Goal: Task Accomplishment & Management: Use online tool/utility

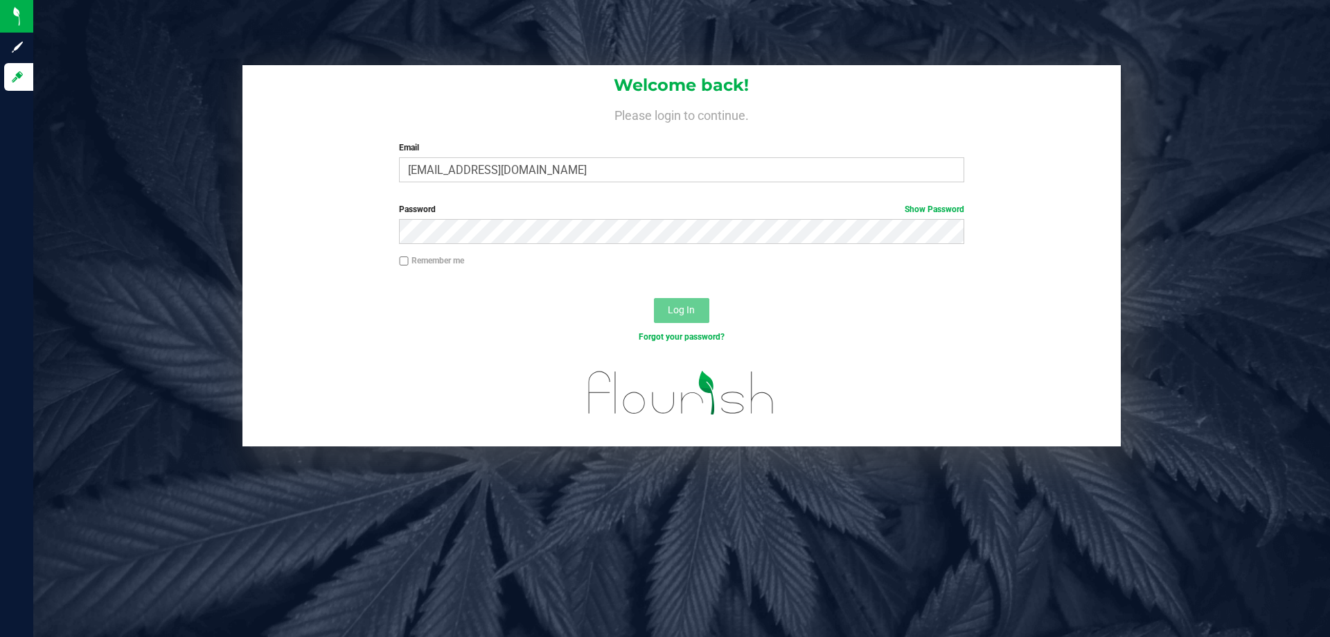
type input "[EMAIL_ADDRESS][DOMAIN_NAME]"
click at [654, 298] on button "Log In" at bounding box center [681, 310] width 55 height 25
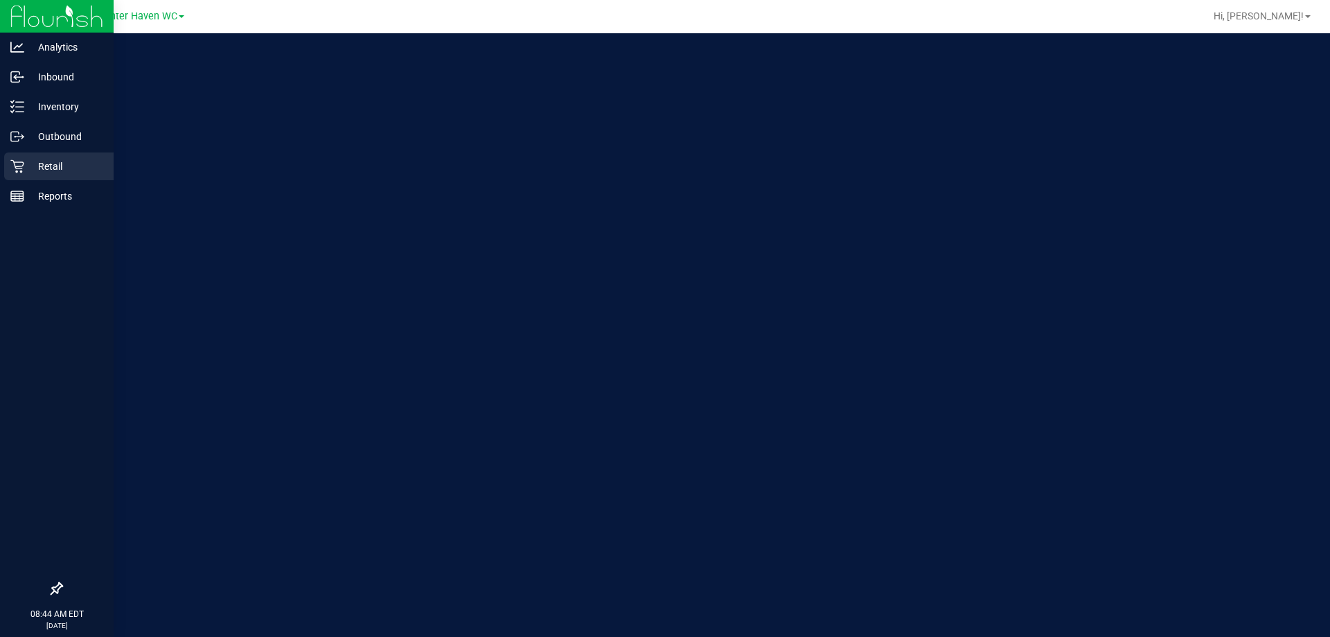
click at [30, 159] on p "Retail" at bounding box center [65, 166] width 83 height 17
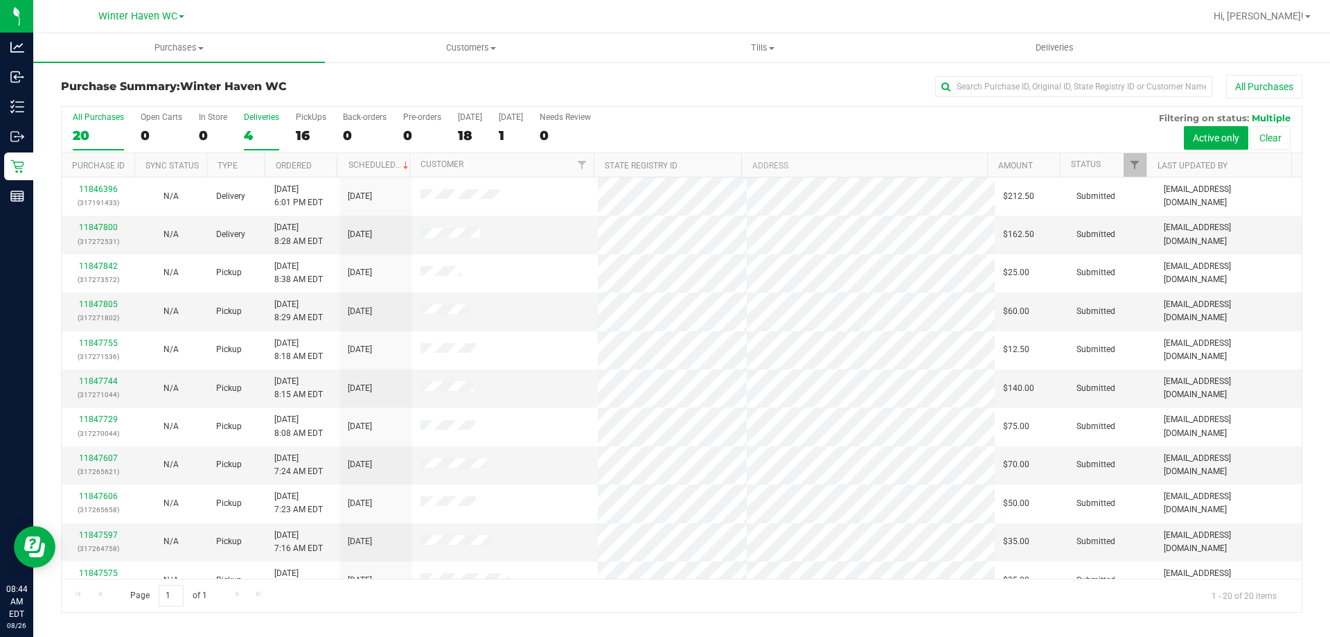
click at [255, 119] on div "Deliveries" at bounding box center [261, 117] width 35 height 10
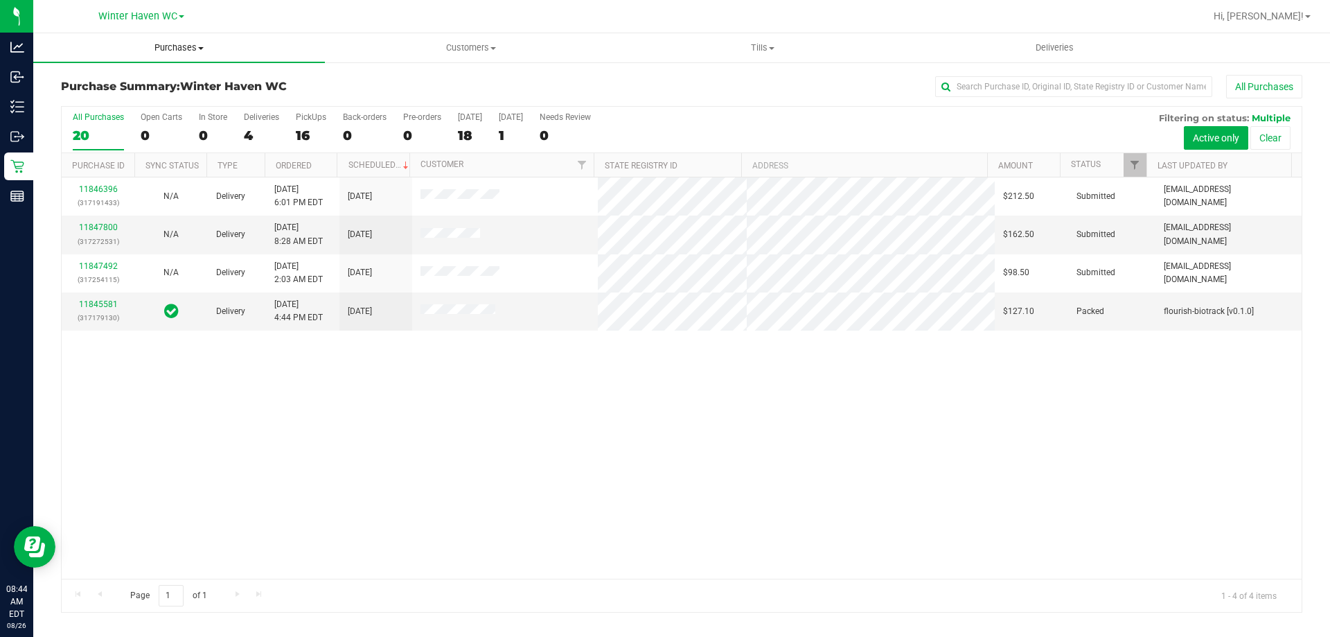
click at [193, 44] on span "Purchases" at bounding box center [179, 48] width 292 height 12
click at [181, 104] on li "Fulfillment" at bounding box center [179, 100] width 292 height 17
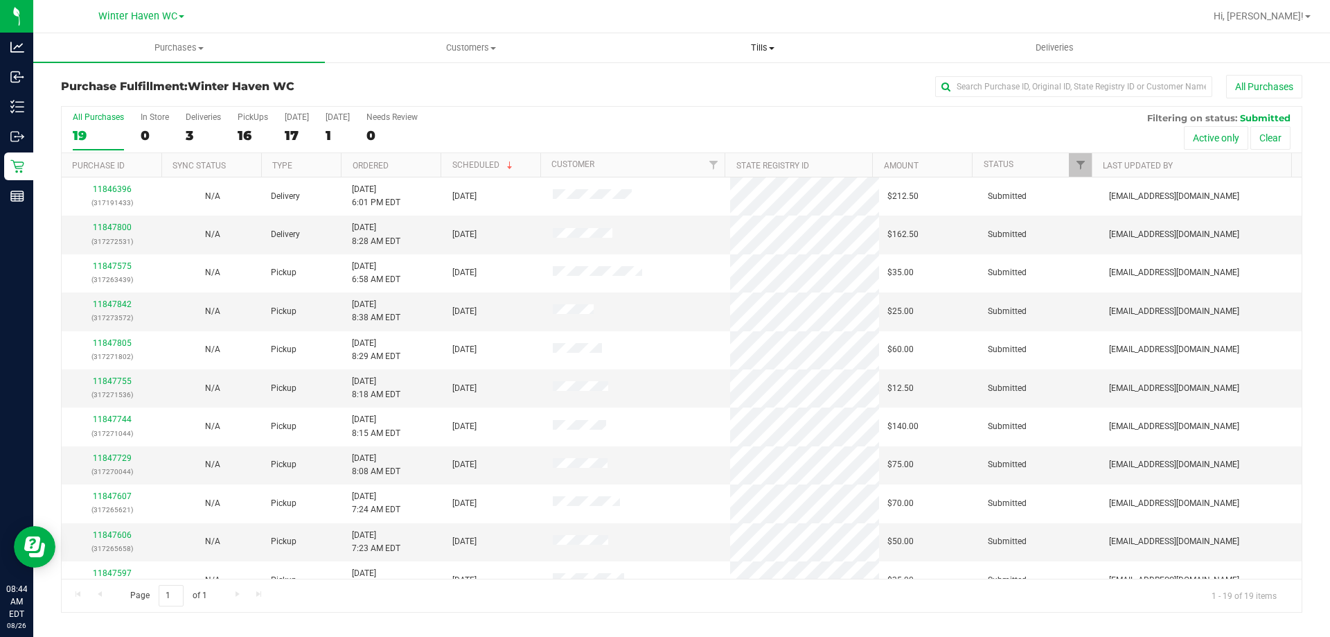
click at [759, 48] on span "Tills" at bounding box center [762, 48] width 290 height 12
click at [691, 81] on span "Manage tills" at bounding box center [663, 84] width 94 height 12
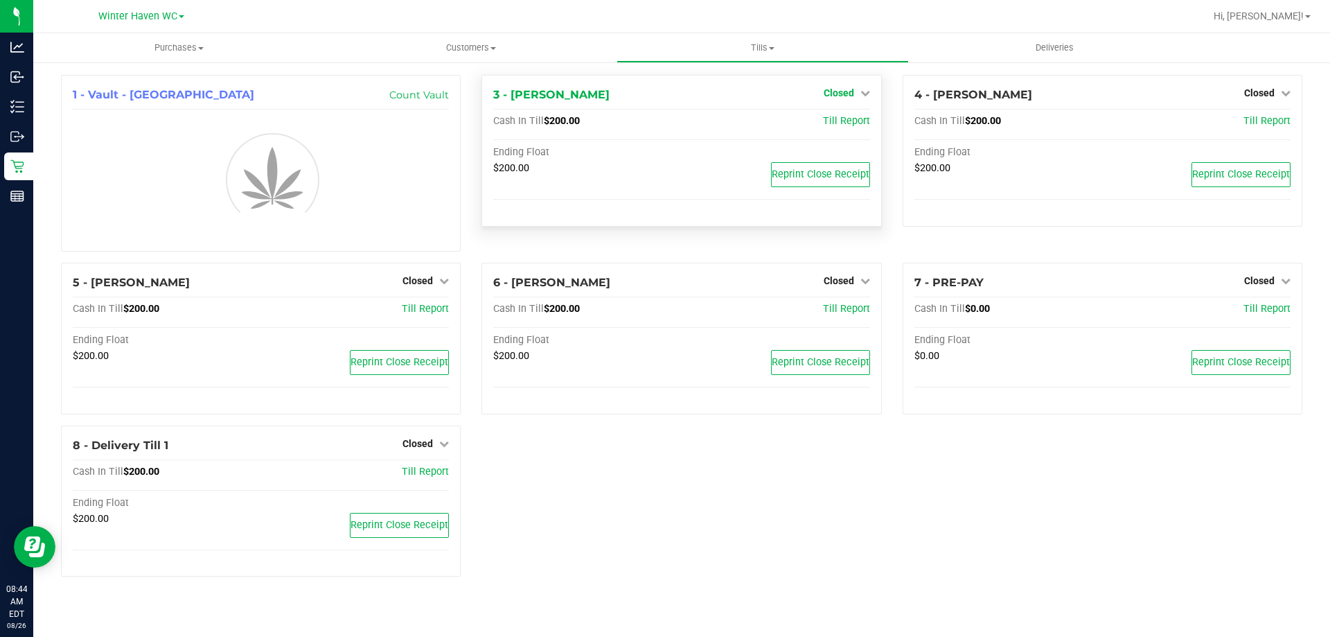
click at [849, 95] on span "Closed" at bounding box center [839, 92] width 30 height 11
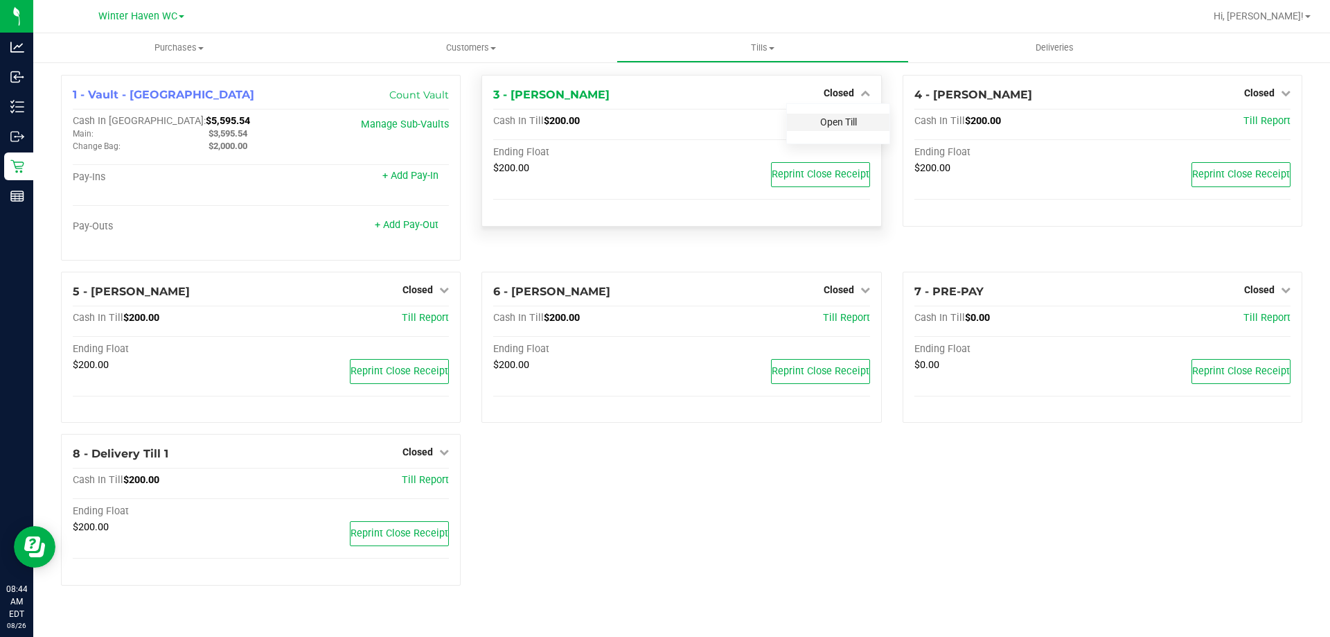
click at [846, 118] on link "Open Till" at bounding box center [838, 121] width 37 height 11
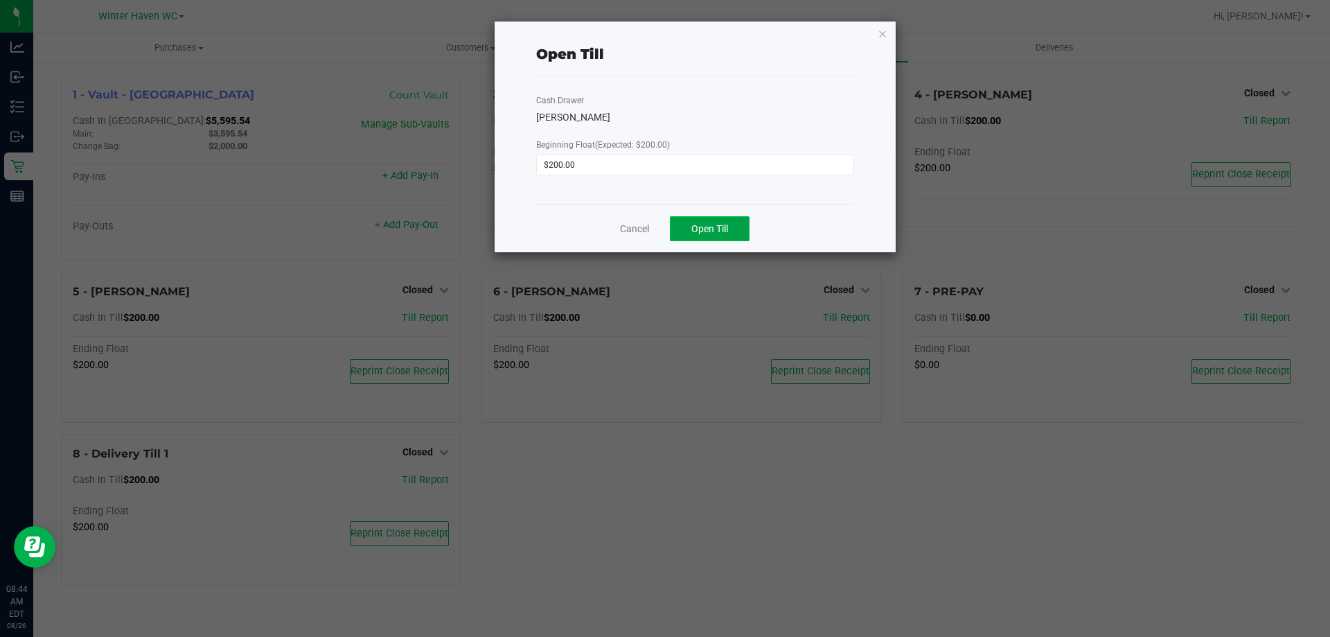
click at [708, 235] on button "Open Till" at bounding box center [710, 228] width 80 height 25
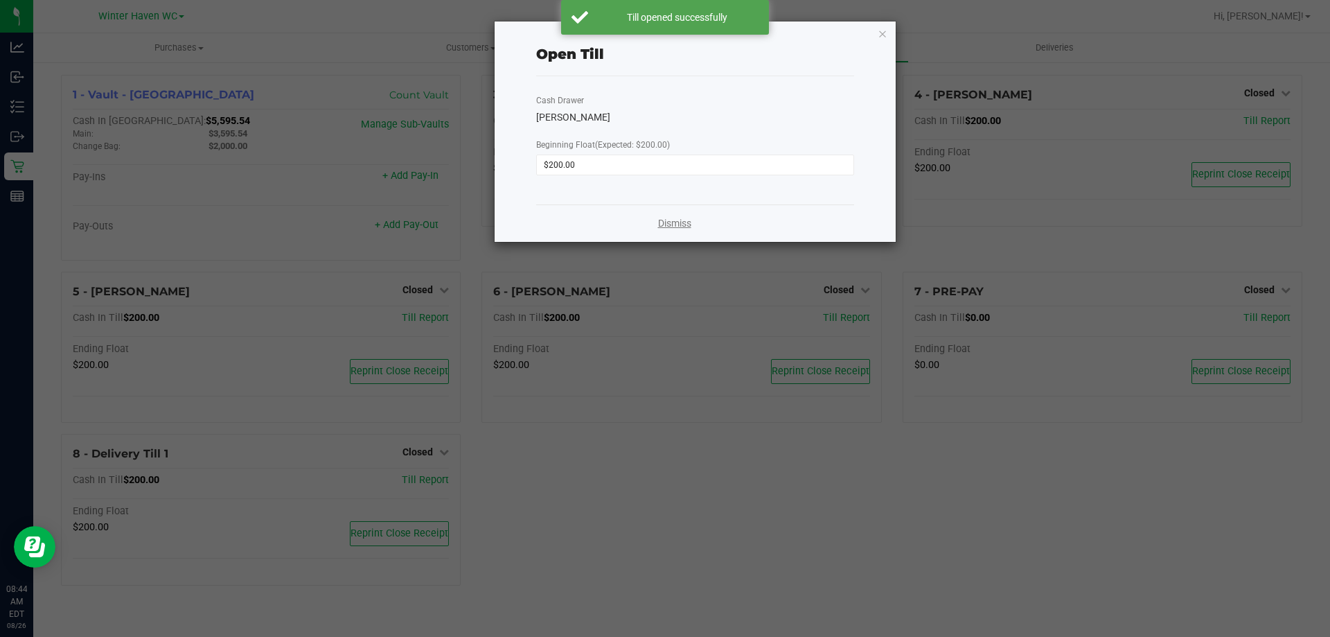
click at [669, 223] on link "Dismiss" at bounding box center [674, 223] width 33 height 15
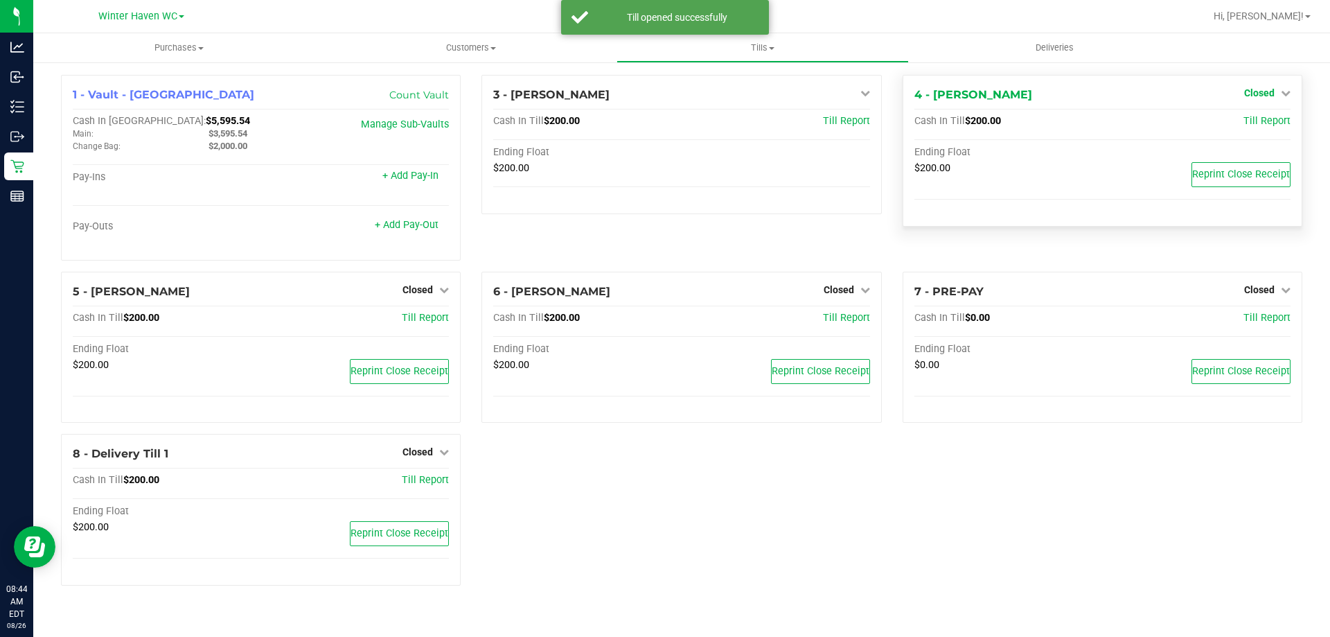
click at [1270, 88] on link "Closed" at bounding box center [1267, 92] width 46 height 11
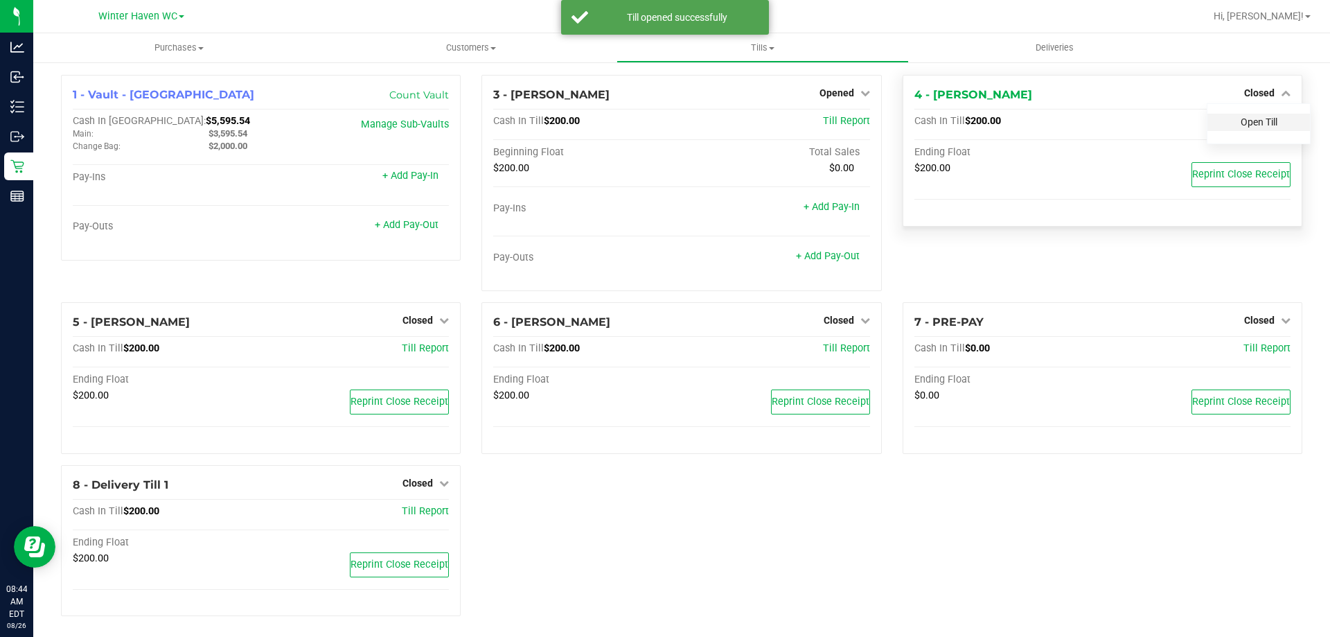
click at [1263, 119] on link "Open Till" at bounding box center [1259, 121] width 37 height 11
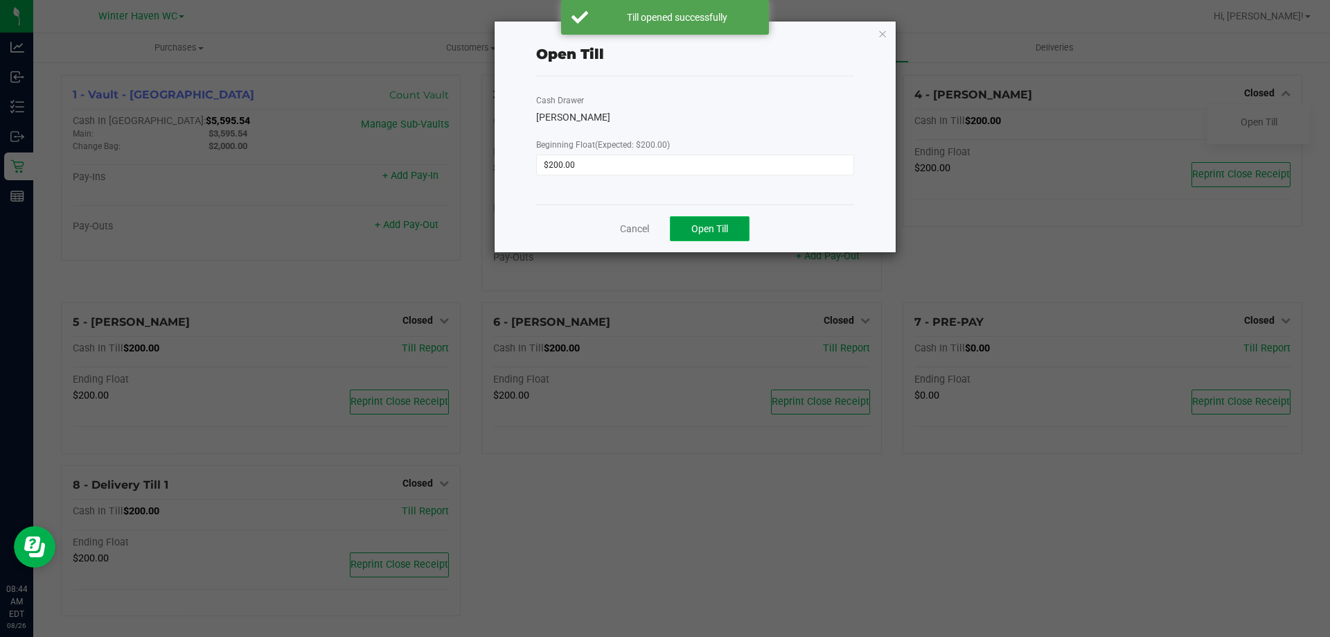
click at [704, 225] on span "Open Till" at bounding box center [709, 228] width 37 height 11
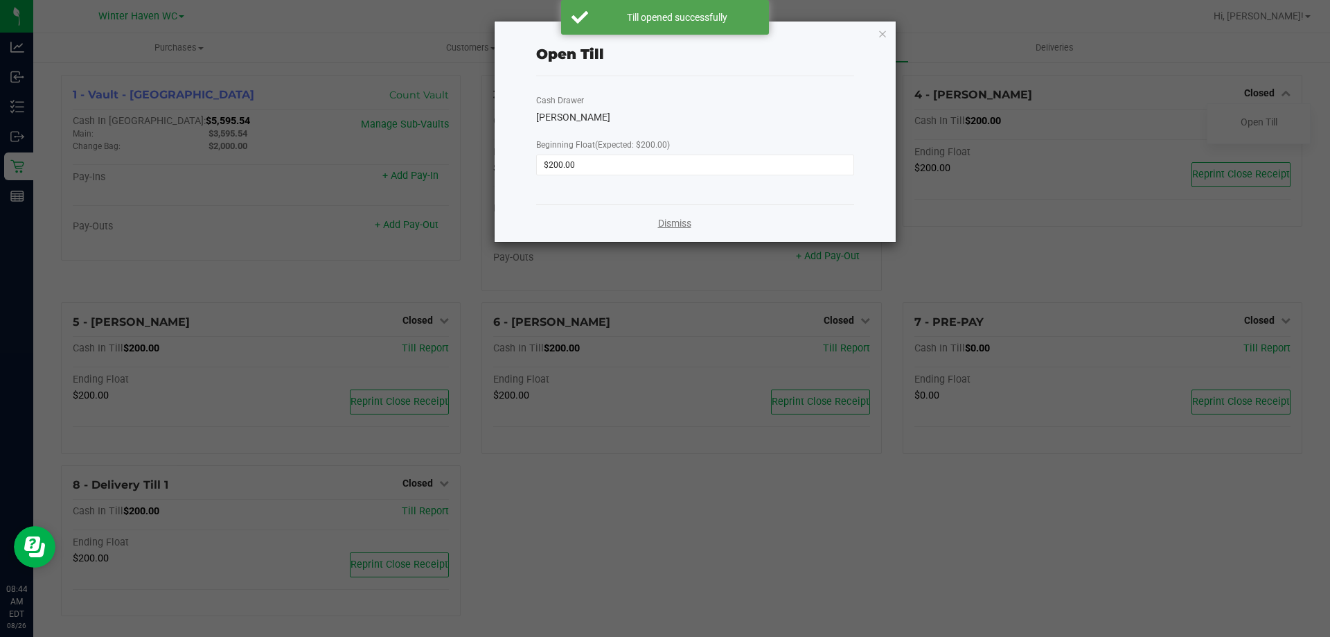
click at [682, 222] on link "Dismiss" at bounding box center [674, 223] width 33 height 15
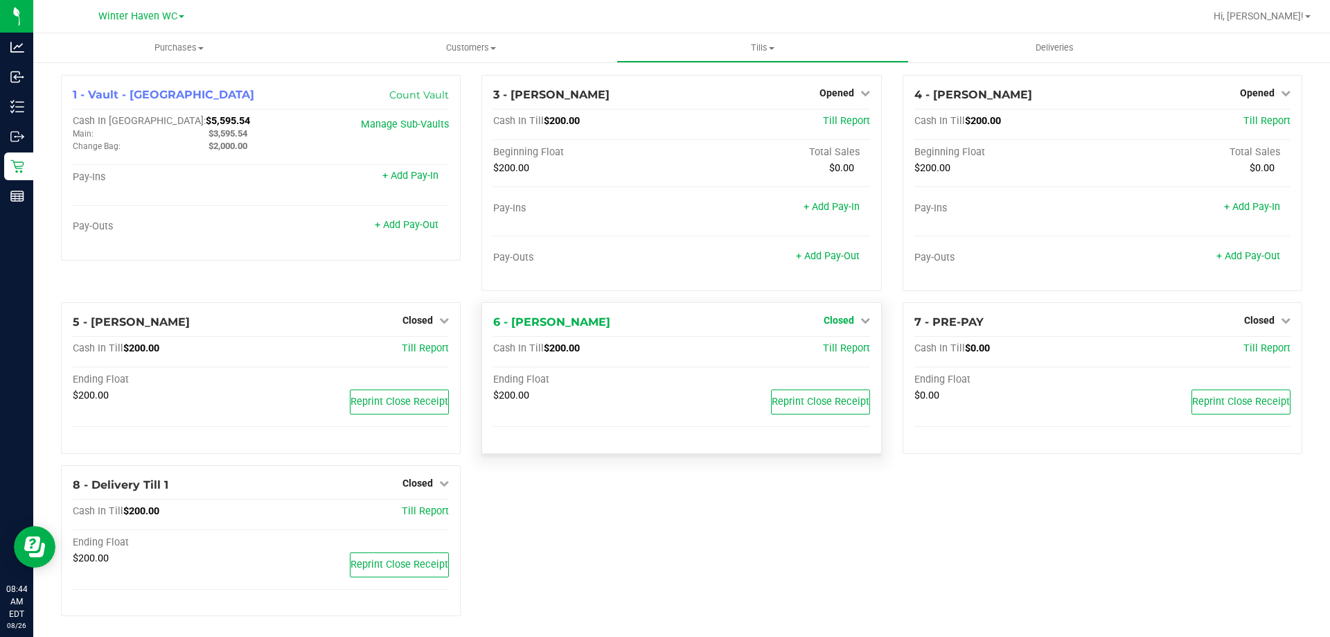
click at [840, 319] on span "Closed" at bounding box center [839, 319] width 30 height 11
click at [833, 347] on link "Open Till" at bounding box center [838, 349] width 37 height 11
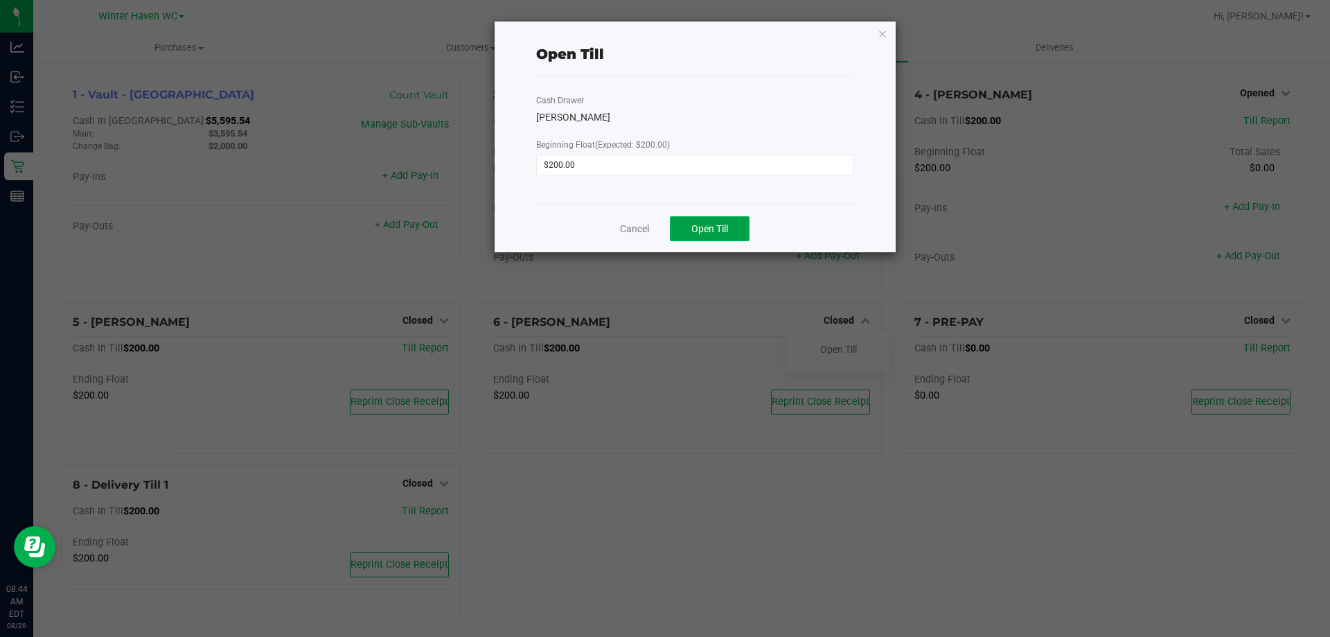
click at [725, 233] on span "Open Till" at bounding box center [709, 228] width 37 height 11
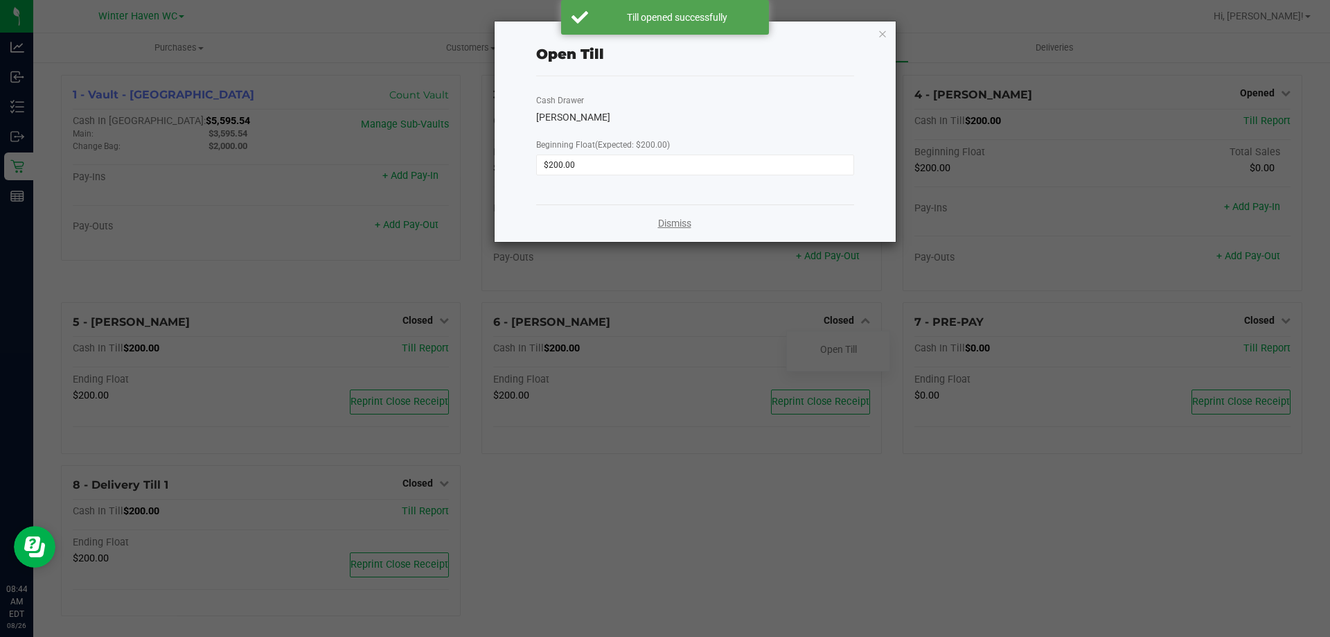
click at [681, 223] on link "Dismiss" at bounding box center [674, 223] width 33 height 15
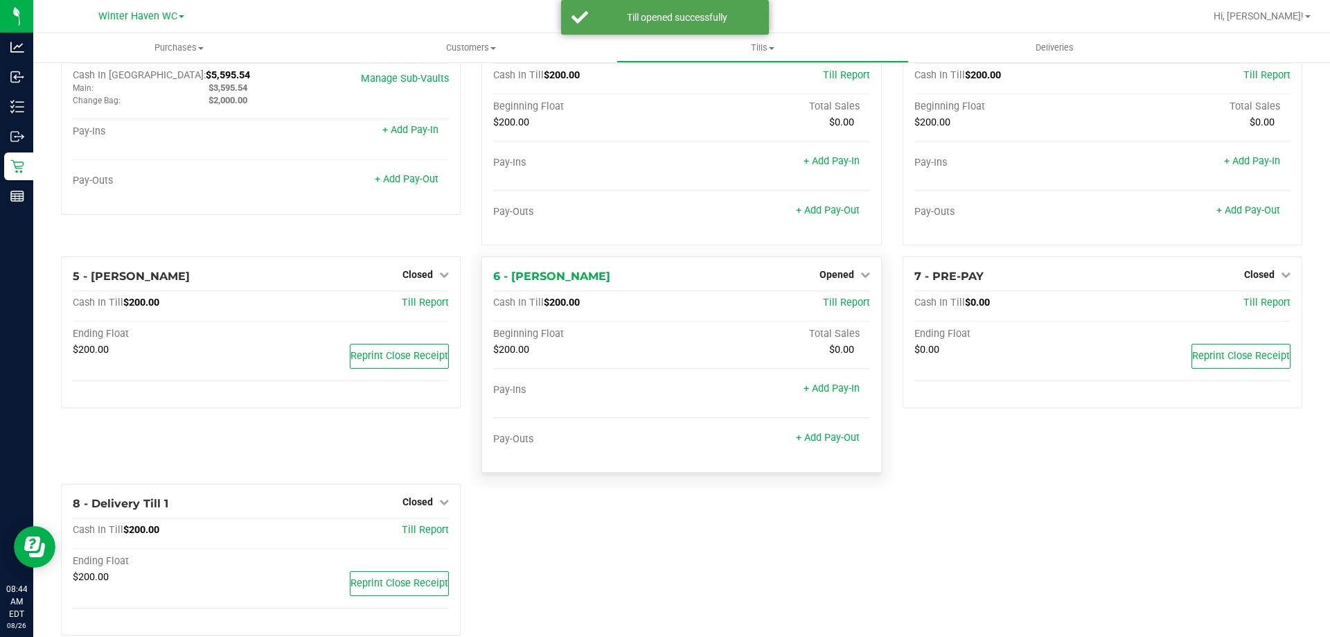
scroll to position [69, 0]
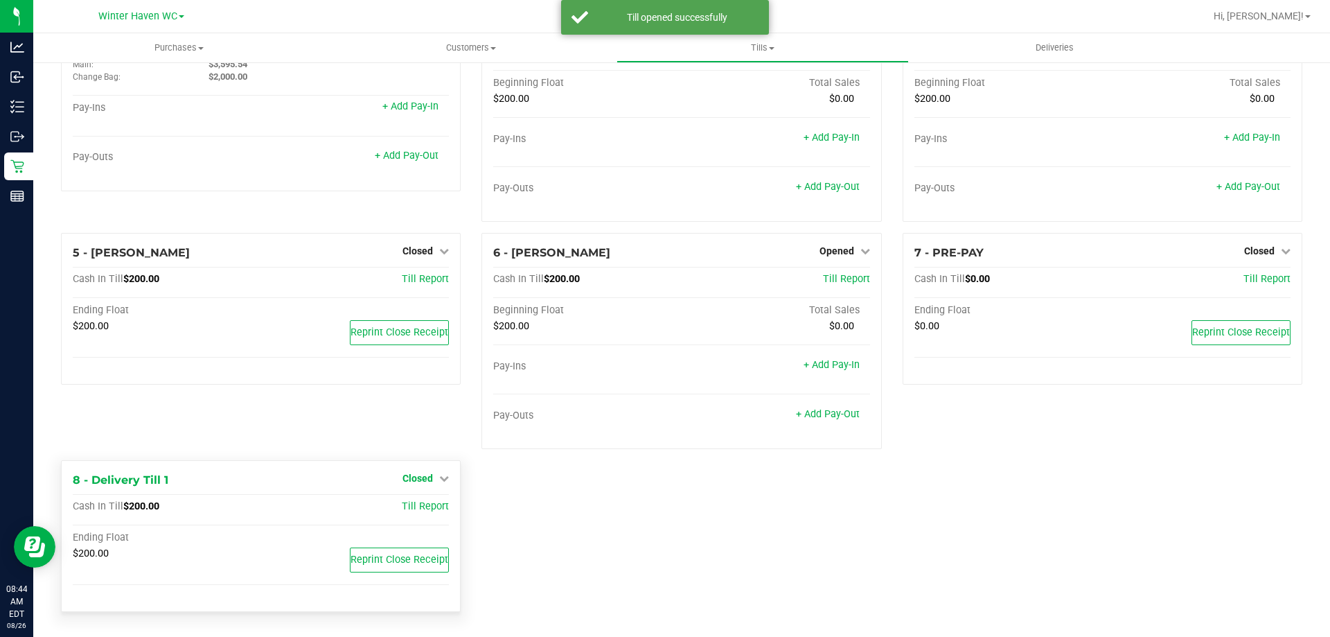
click at [425, 479] on span "Closed" at bounding box center [417, 477] width 30 height 11
click at [419, 505] on link "Open Till" at bounding box center [417, 506] width 37 height 11
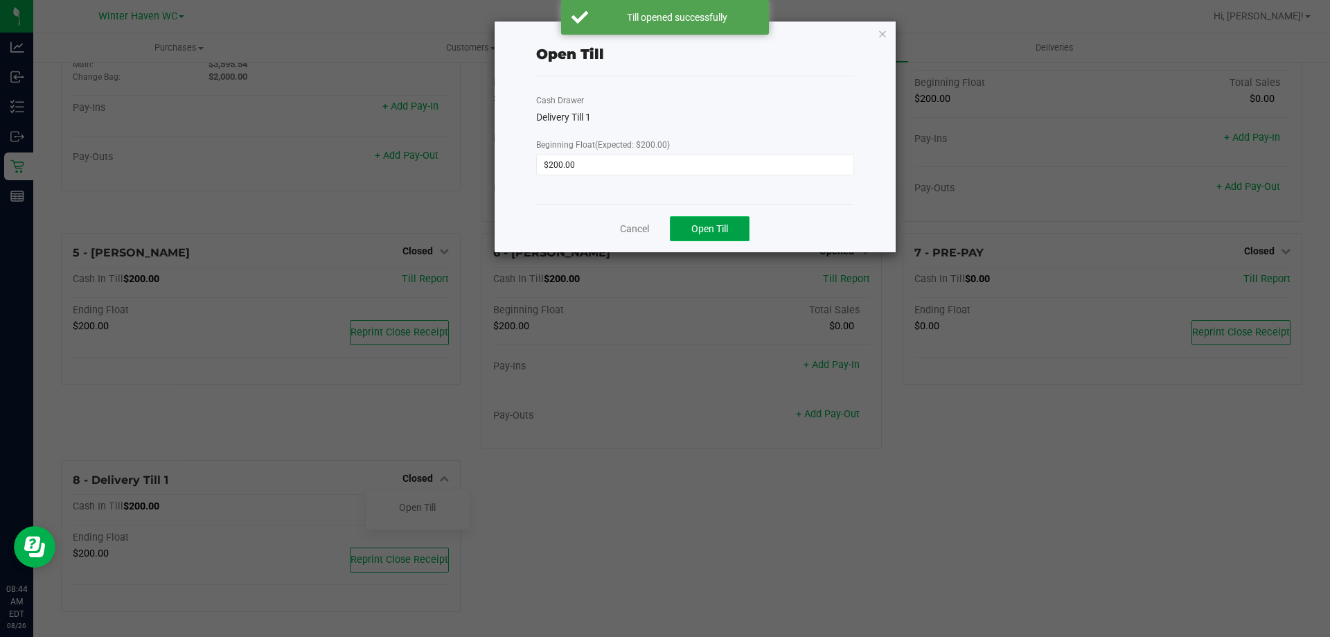
click at [698, 233] on span "Open Till" at bounding box center [709, 228] width 37 height 11
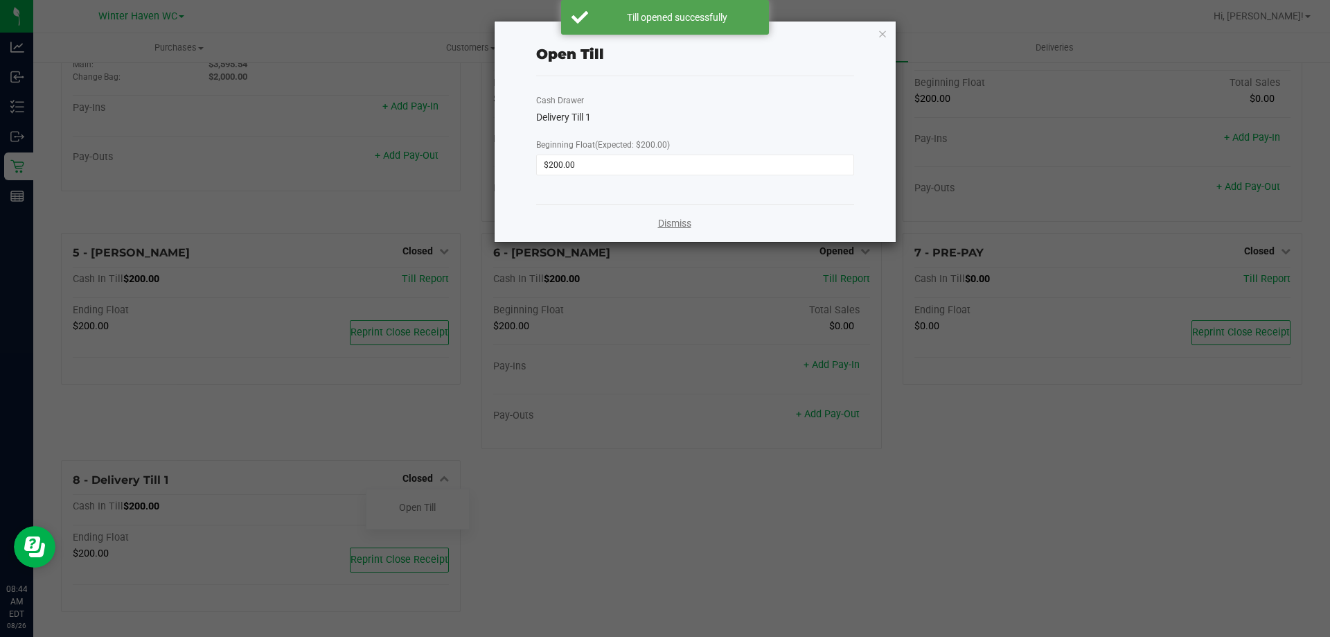
click at [666, 220] on link "Dismiss" at bounding box center [674, 223] width 33 height 15
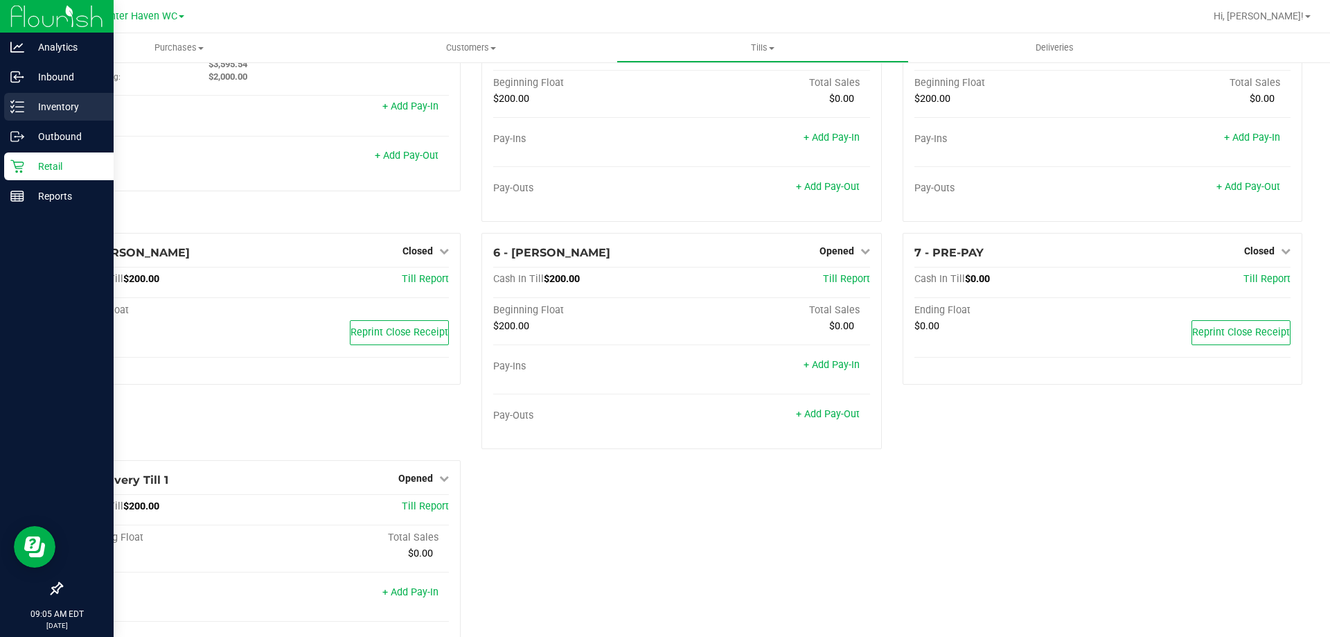
click at [34, 106] on p "Inventory" at bounding box center [65, 106] width 83 height 17
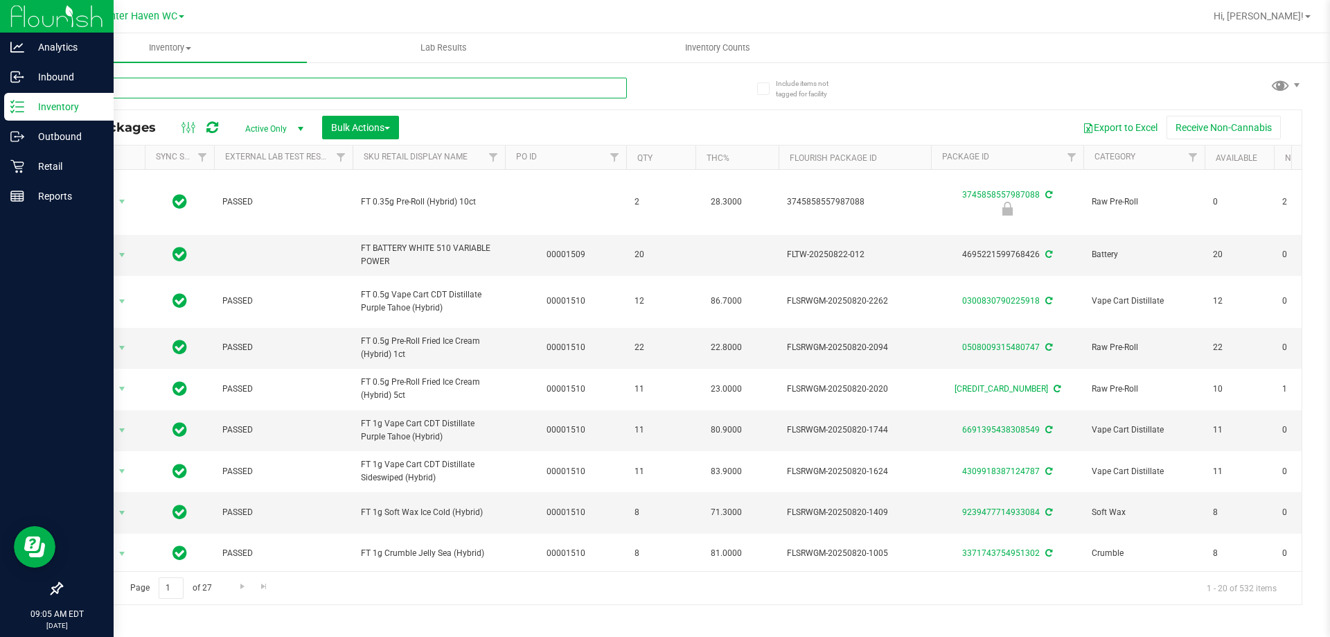
click at [223, 82] on input "text" at bounding box center [344, 88] width 566 height 21
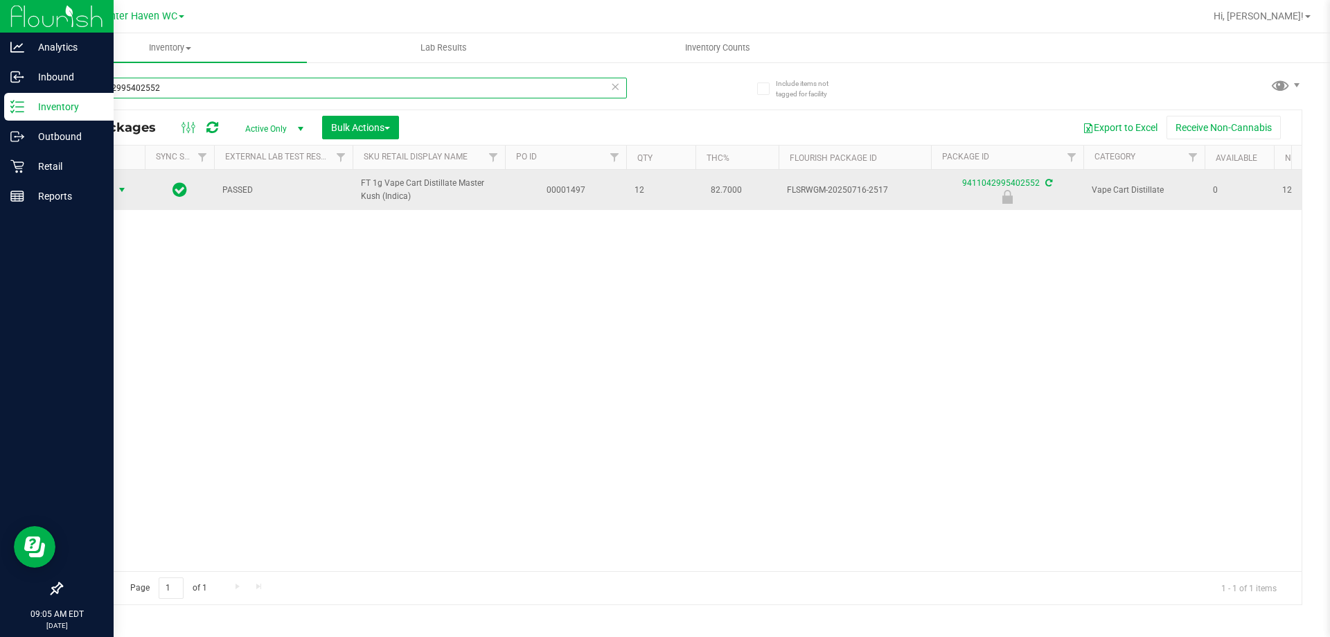
type input "9411042995402552"
click at [91, 195] on span "Action" at bounding box center [94, 189] width 37 height 19
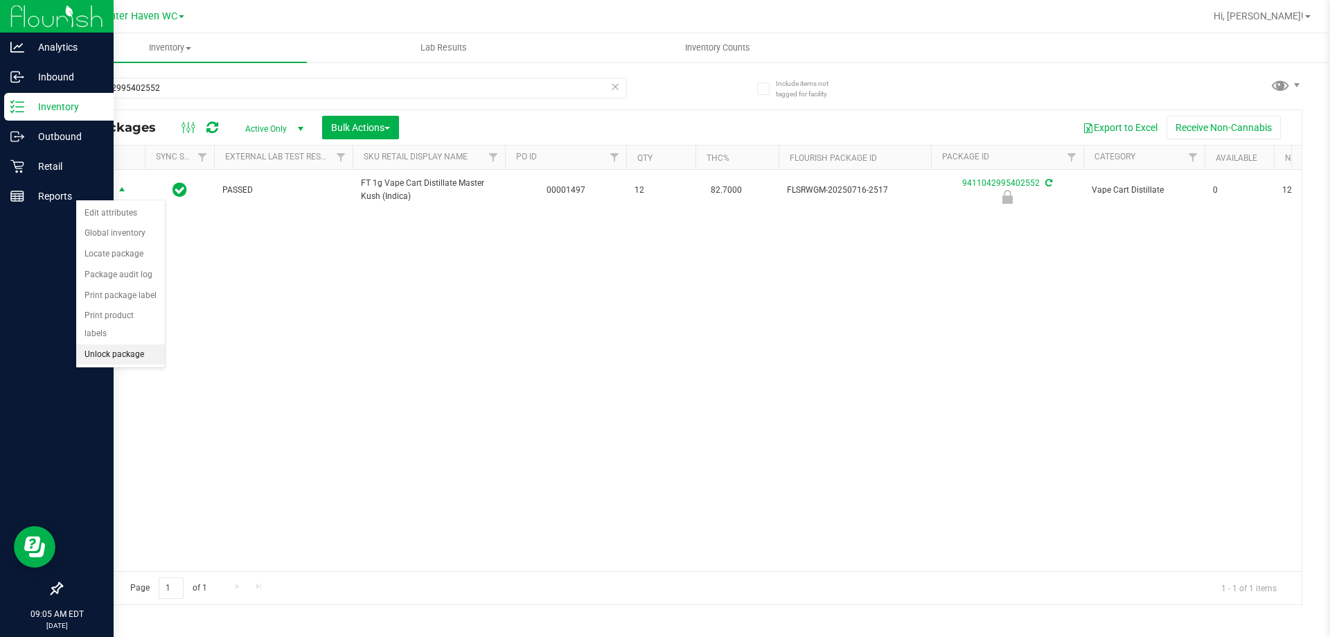
click at [142, 344] on li "Unlock package" at bounding box center [120, 354] width 89 height 21
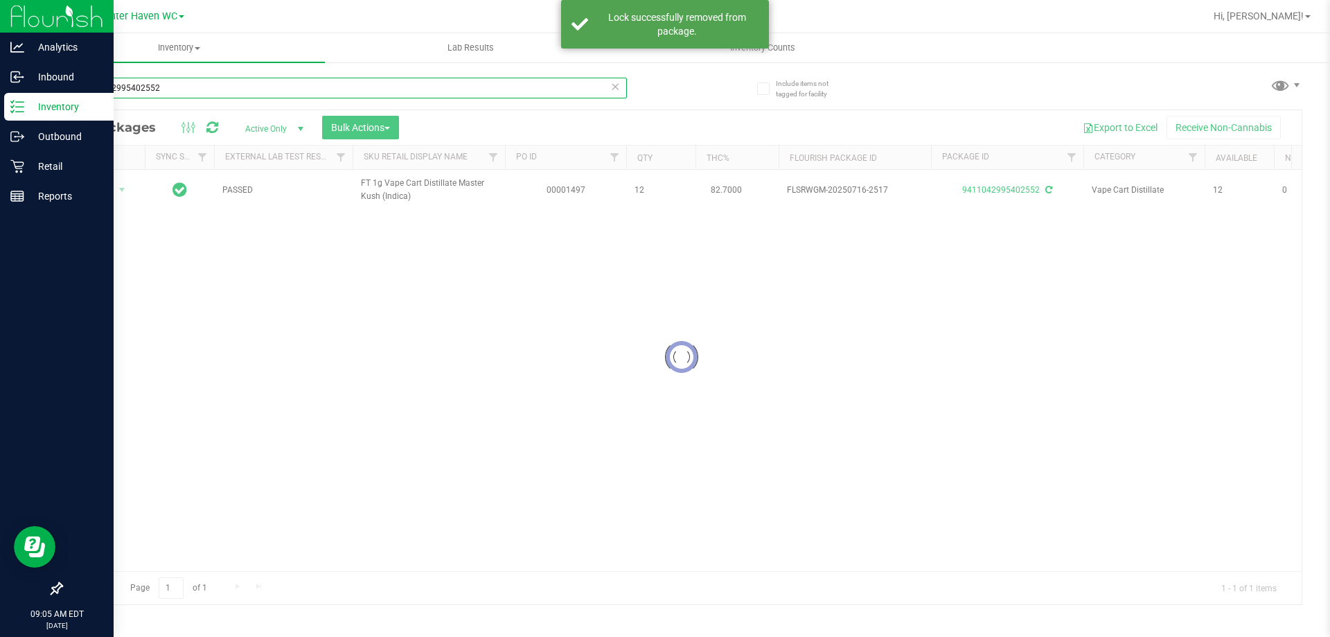
click at [308, 85] on input "9411042995402552" at bounding box center [344, 88] width 566 height 21
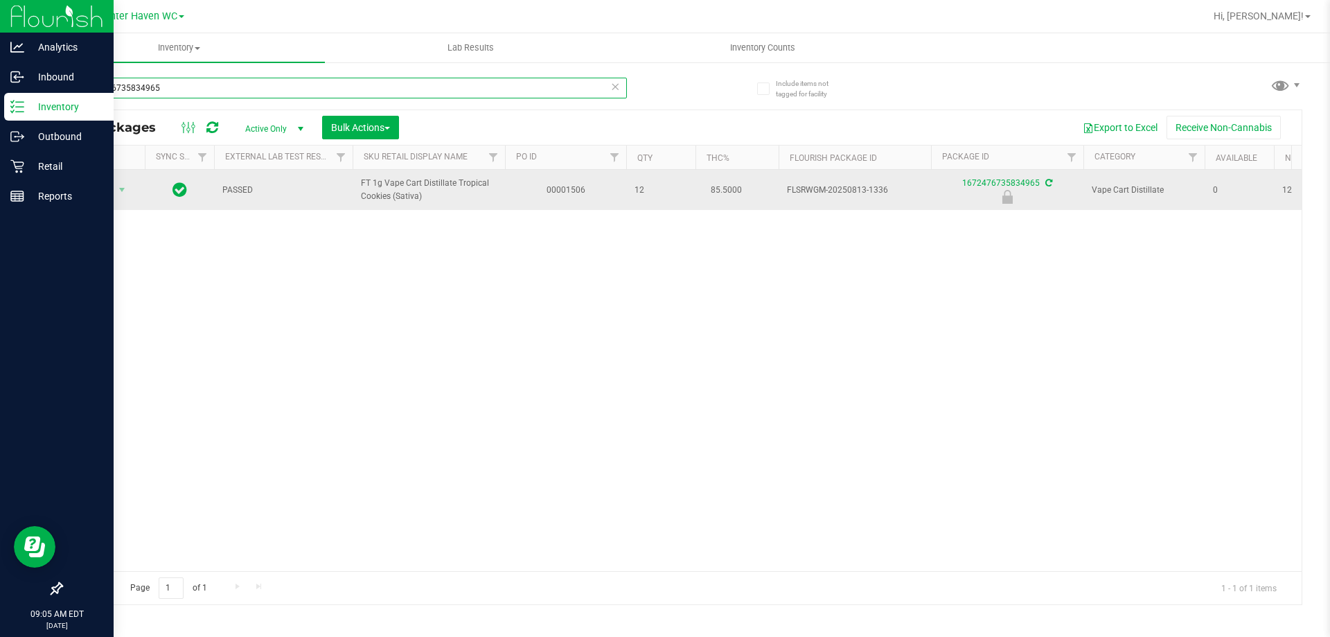
type input "1672476735834965"
click at [116, 186] on span "select" at bounding box center [122, 189] width 17 height 19
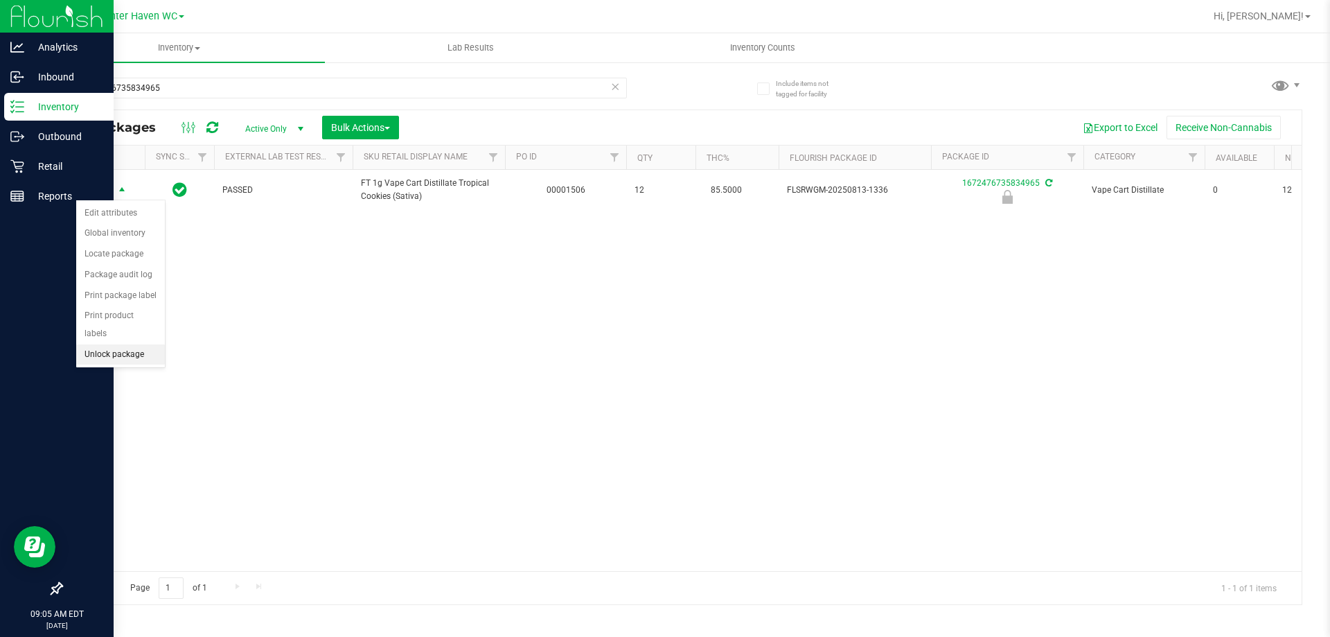
click at [135, 344] on li "Unlock package" at bounding box center [120, 354] width 89 height 21
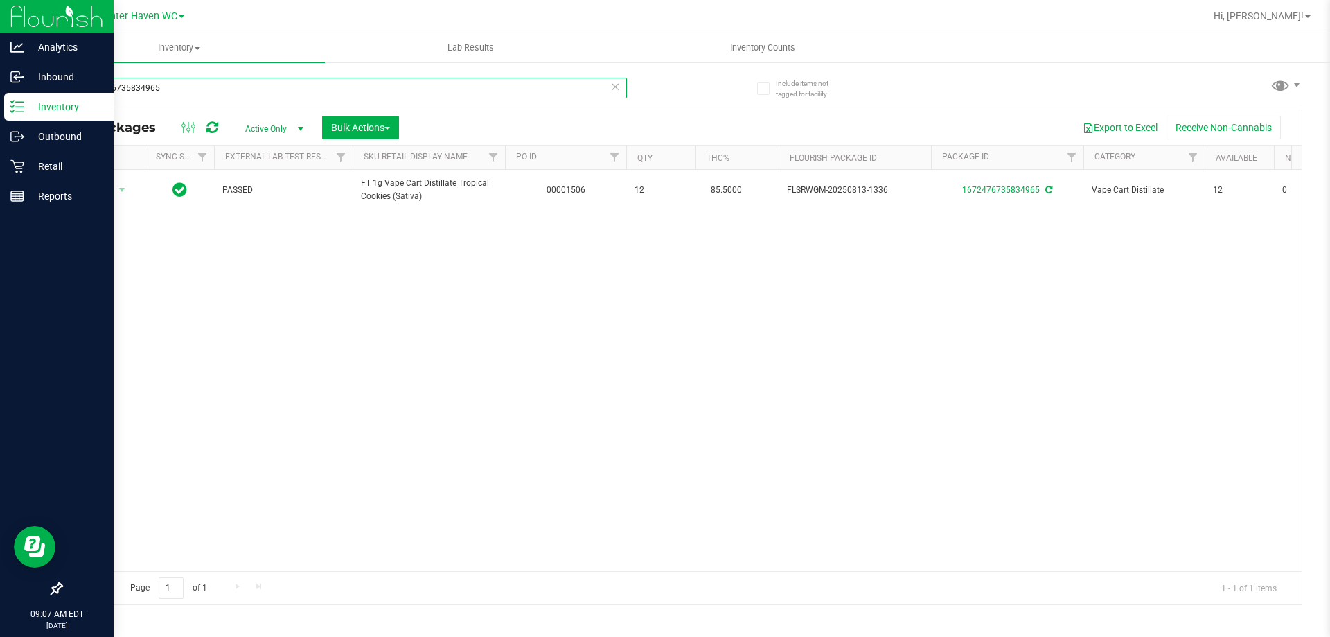
click at [451, 91] on input "1672476735834965" at bounding box center [344, 88] width 566 height 21
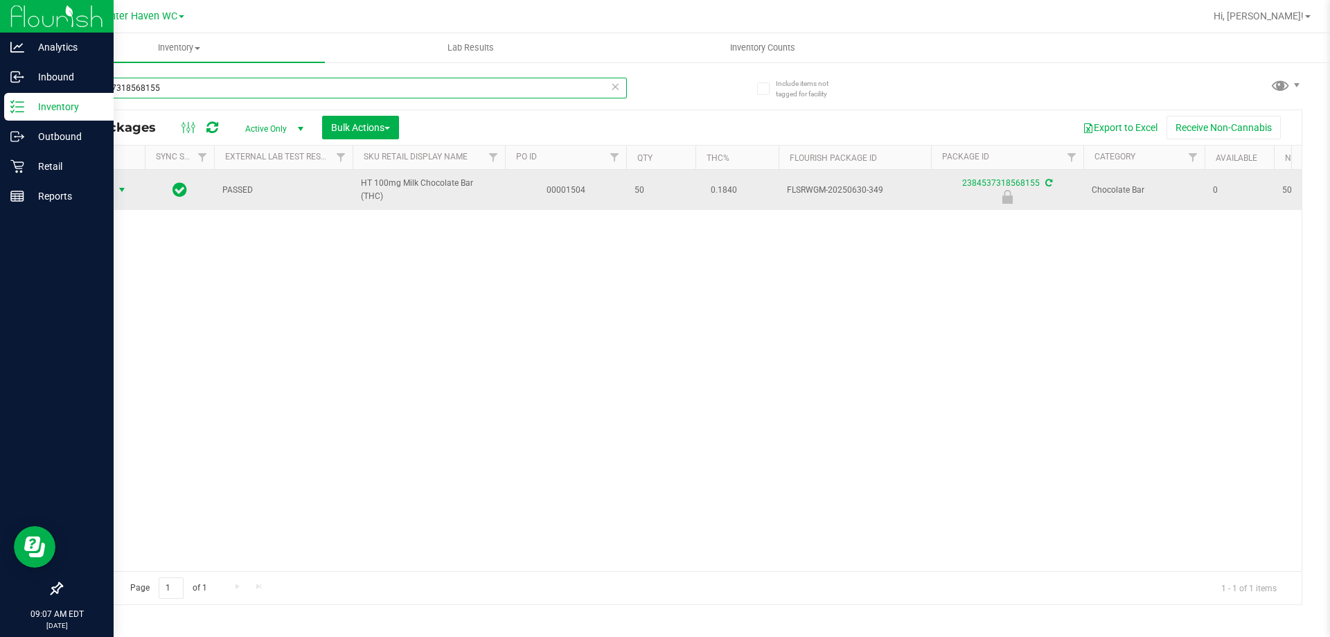
type input "2384537318568155"
click at [99, 193] on span "Action" at bounding box center [94, 189] width 37 height 19
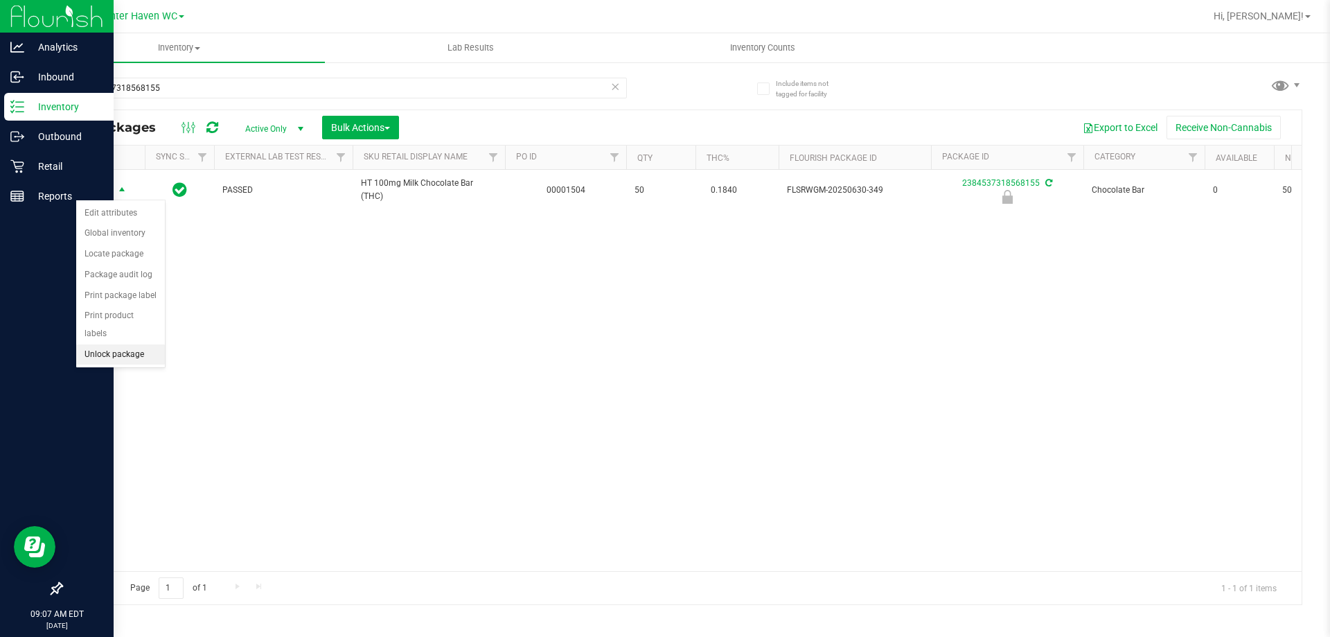
click at [113, 344] on li "Unlock package" at bounding box center [120, 354] width 89 height 21
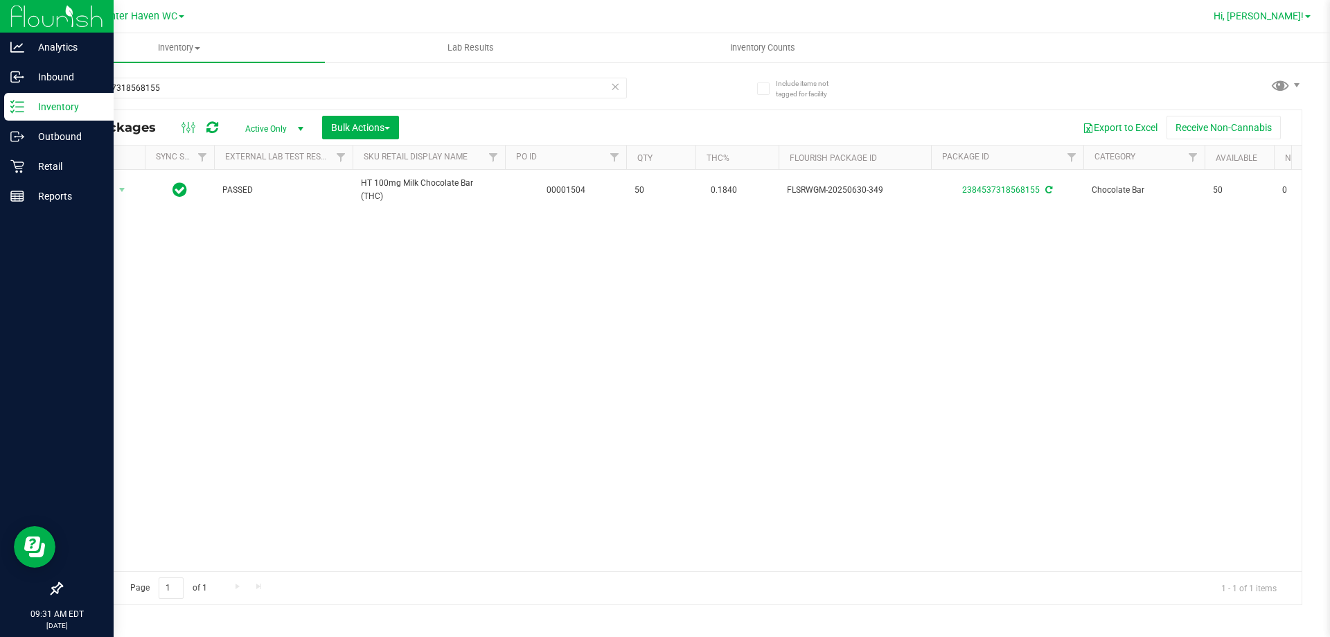
click at [1298, 15] on span "Hi, [PERSON_NAME]!" at bounding box center [1259, 15] width 90 height 11
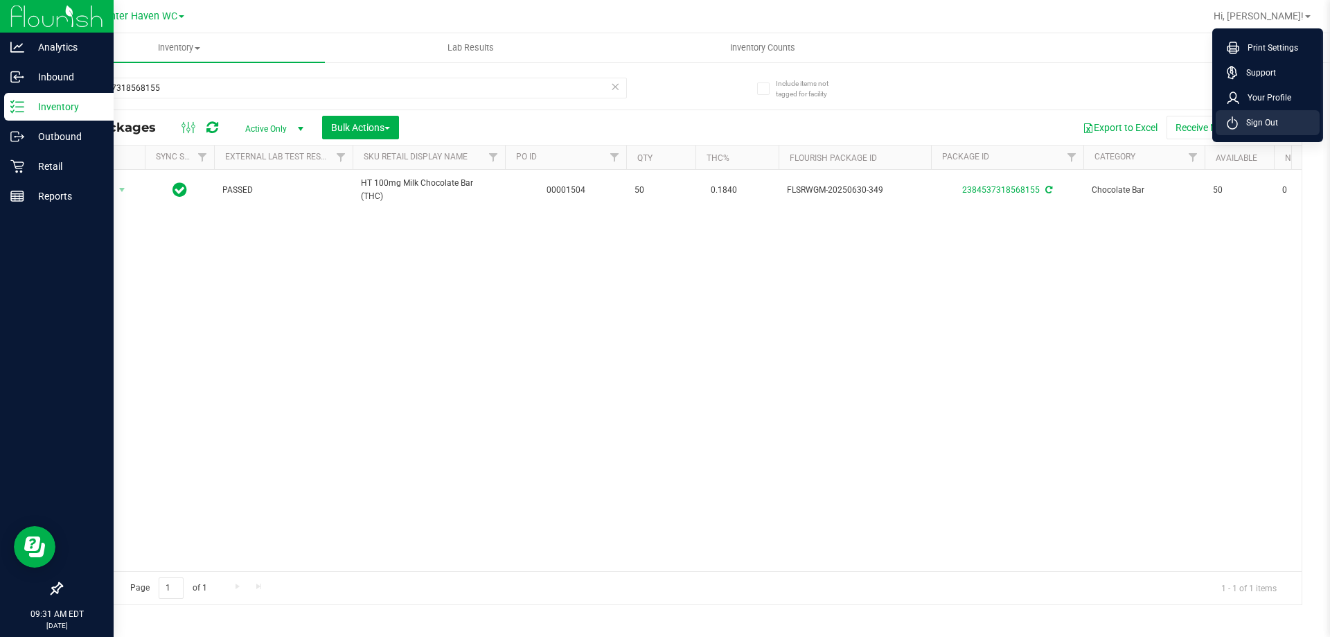
click at [1268, 123] on span "Sign Out" at bounding box center [1258, 123] width 40 height 14
